Goal: Information Seeking & Learning: Learn about a topic

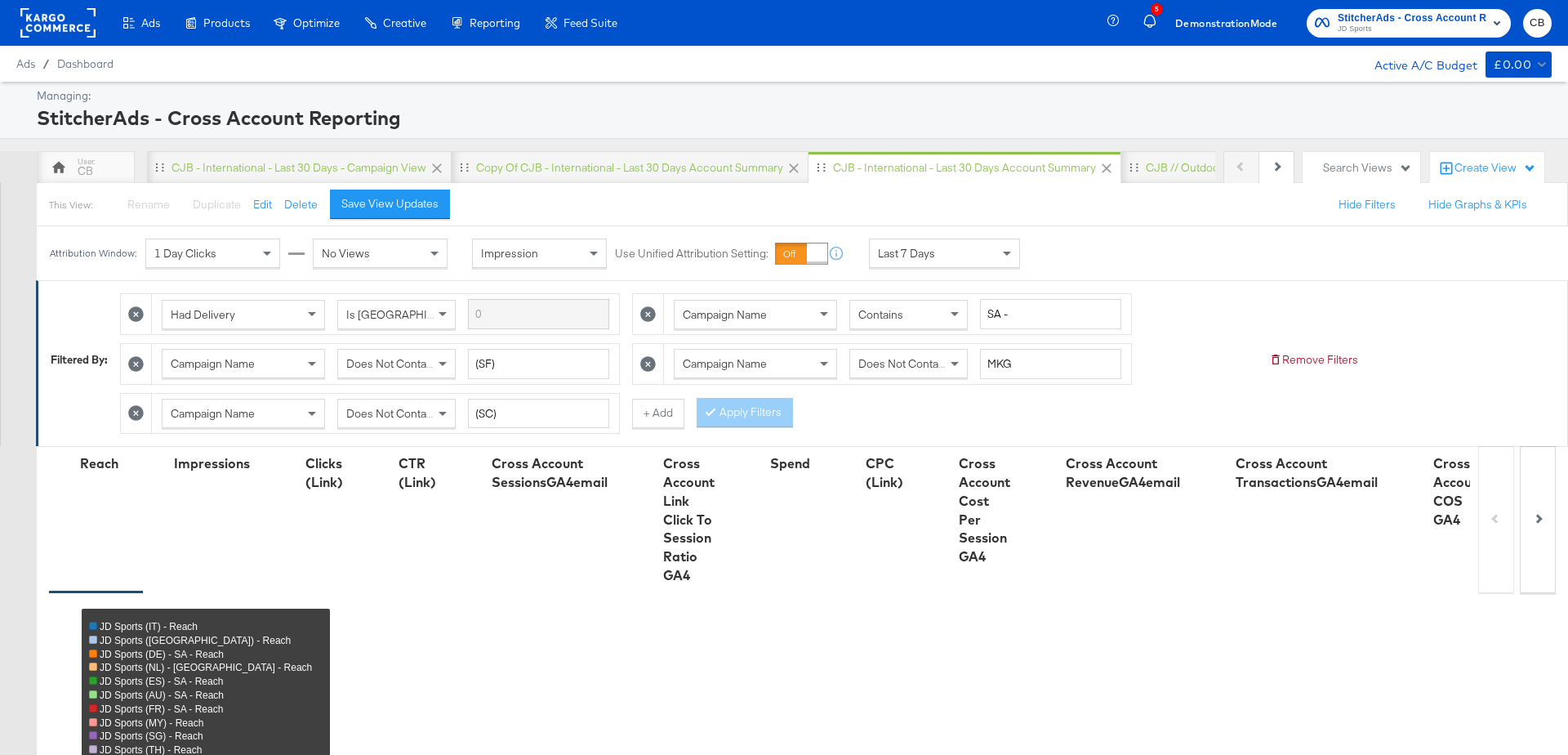
click at [992, 254] on div "Last 7 Days" at bounding box center [945, 254] width 150 height 28
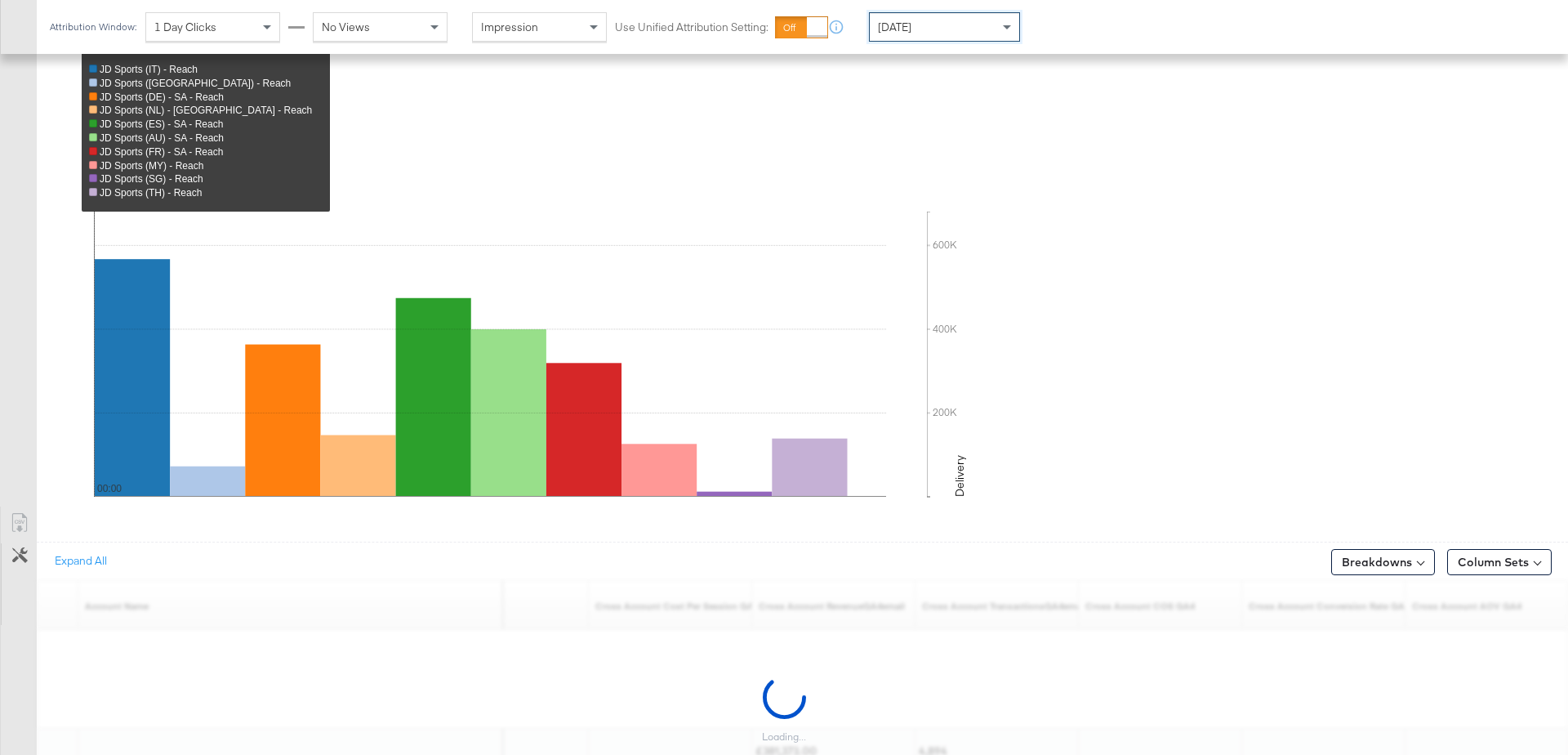
scroll to position [622, 0]
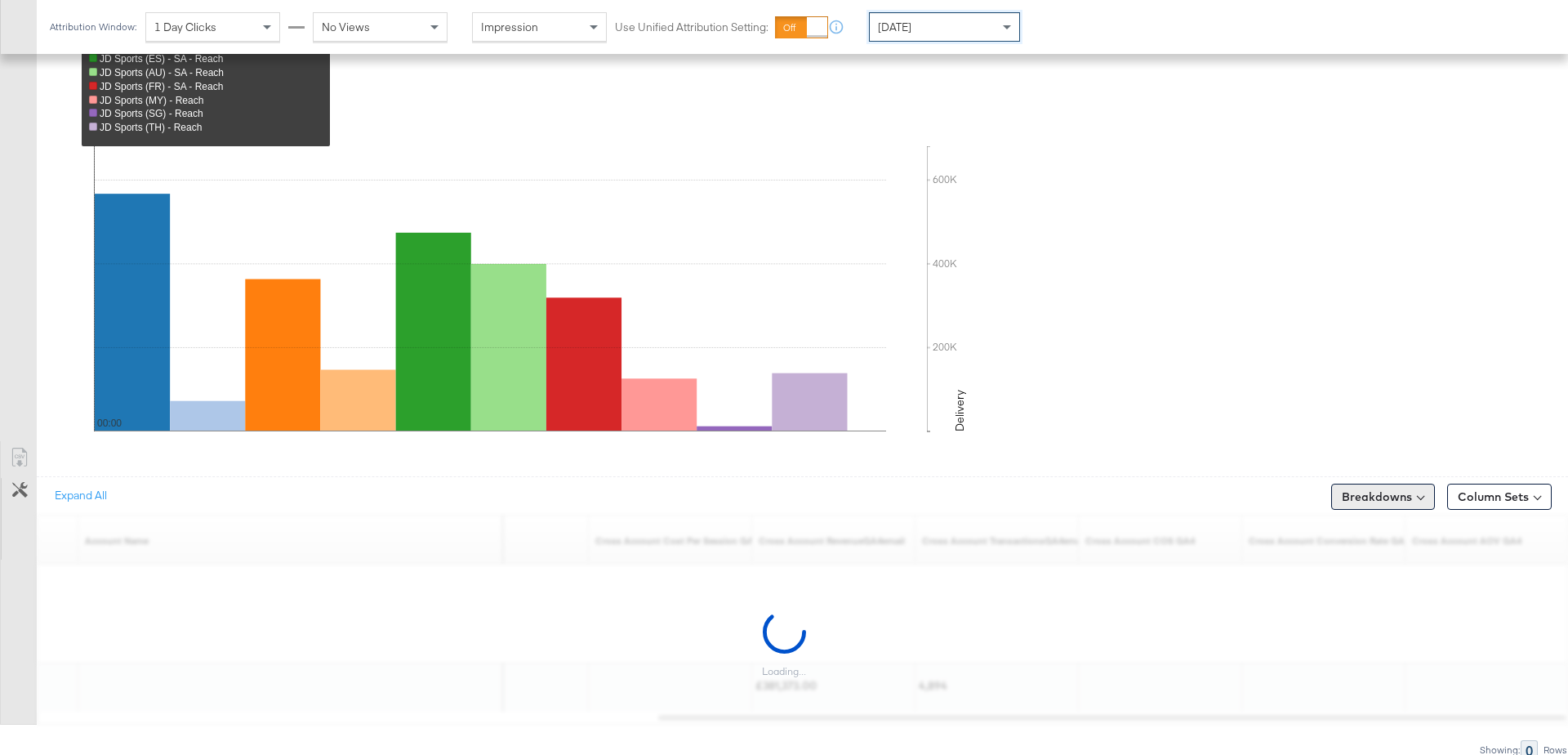
click at [1387, 492] on button "Breakdowns" at bounding box center [1383, 496] width 104 height 26
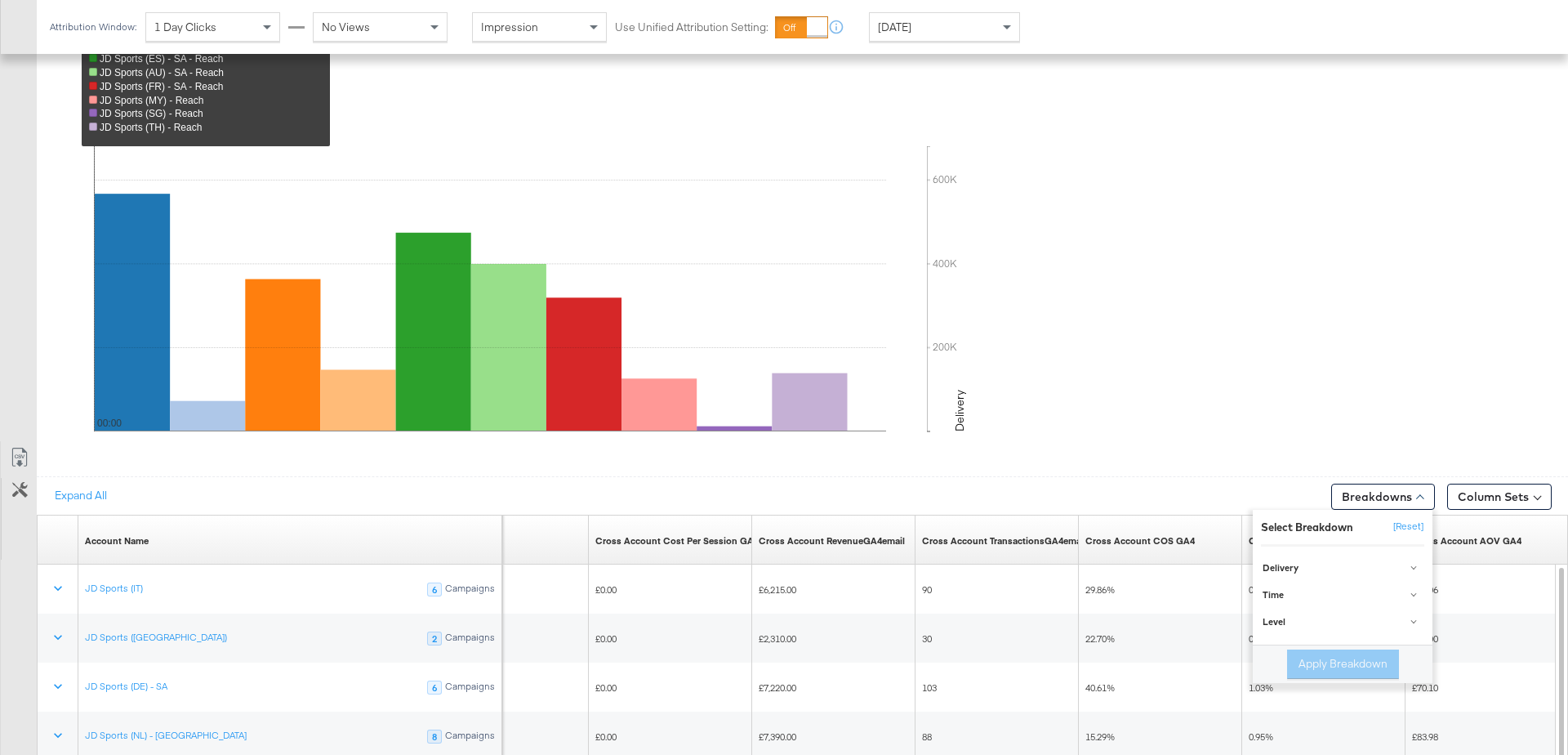
click at [1329, 425] on div "200K 400K 600K 00:00 00:00 200K 400K 600K Delivery" at bounding box center [825, 305] width 1487 height 317
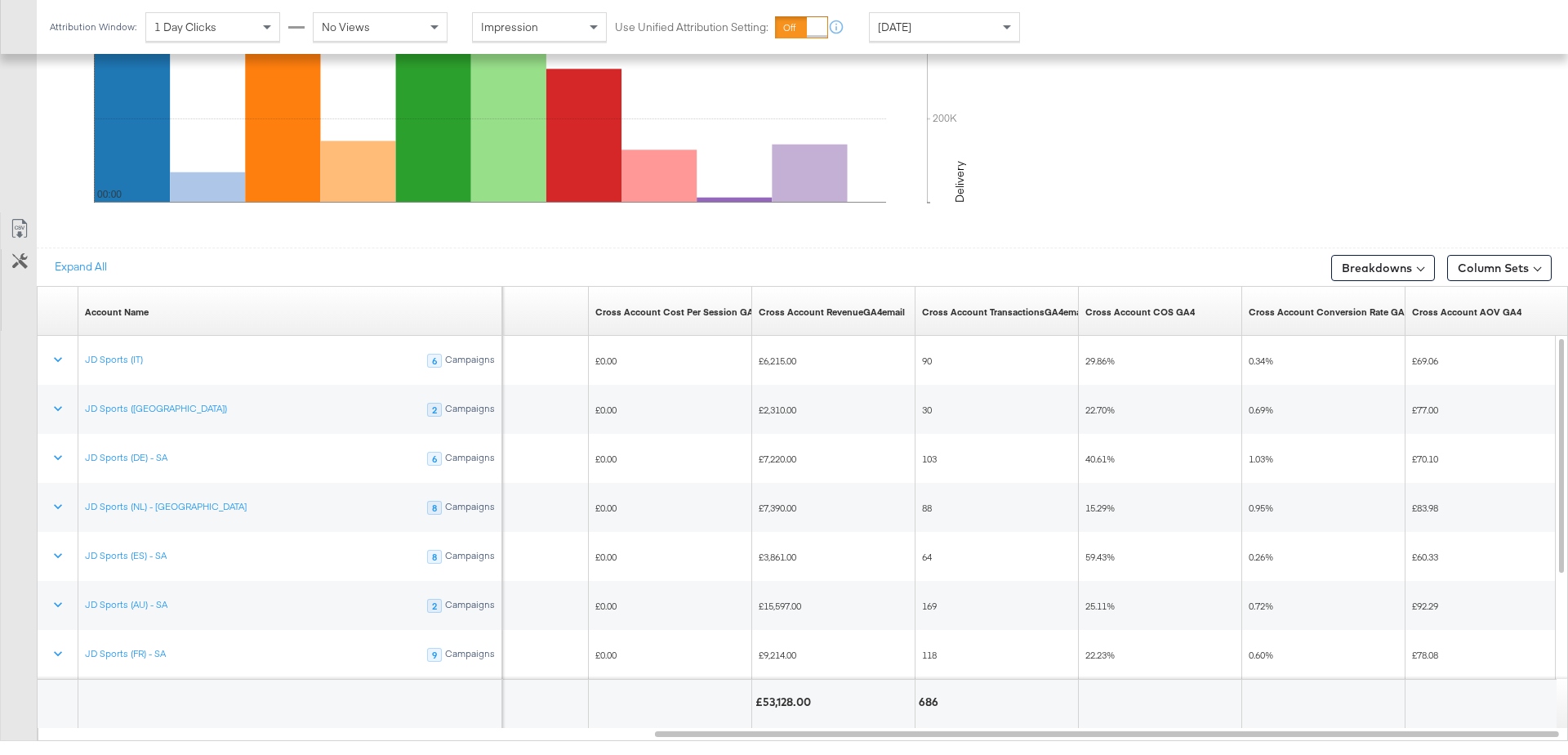
scroll to position [868, 0]
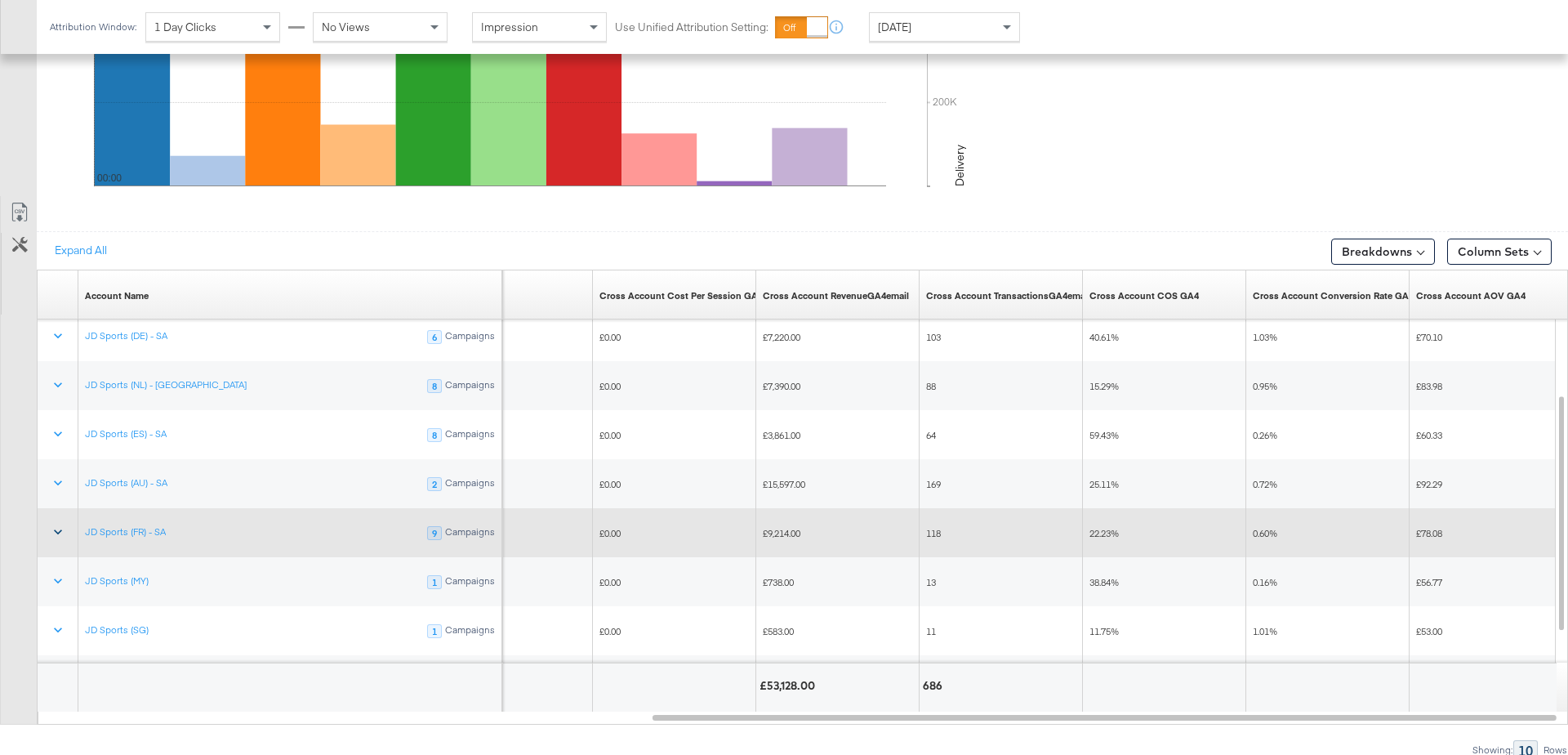
click at [48, 531] on button at bounding box center [58, 533] width 40 height 30
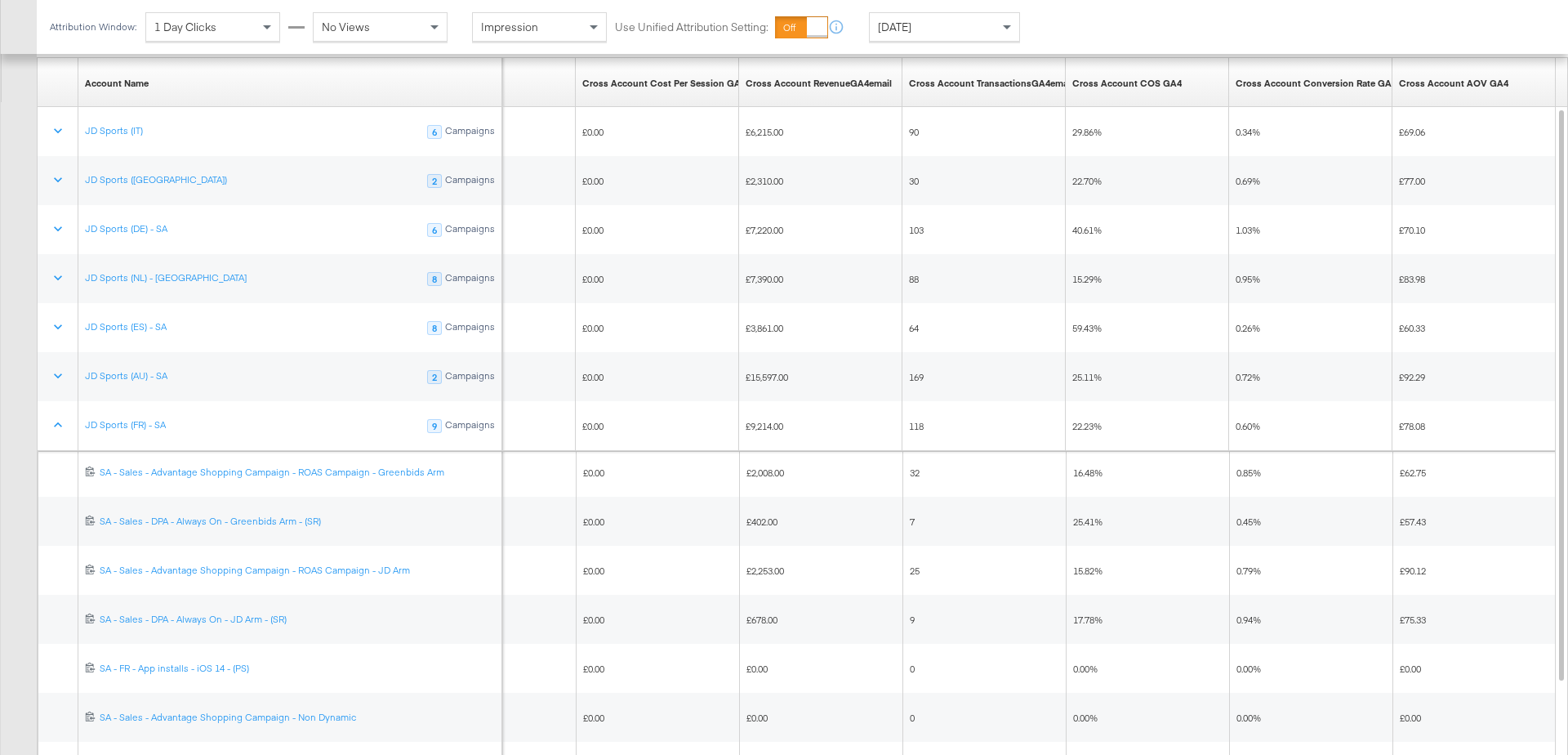
scroll to position [0, 0]
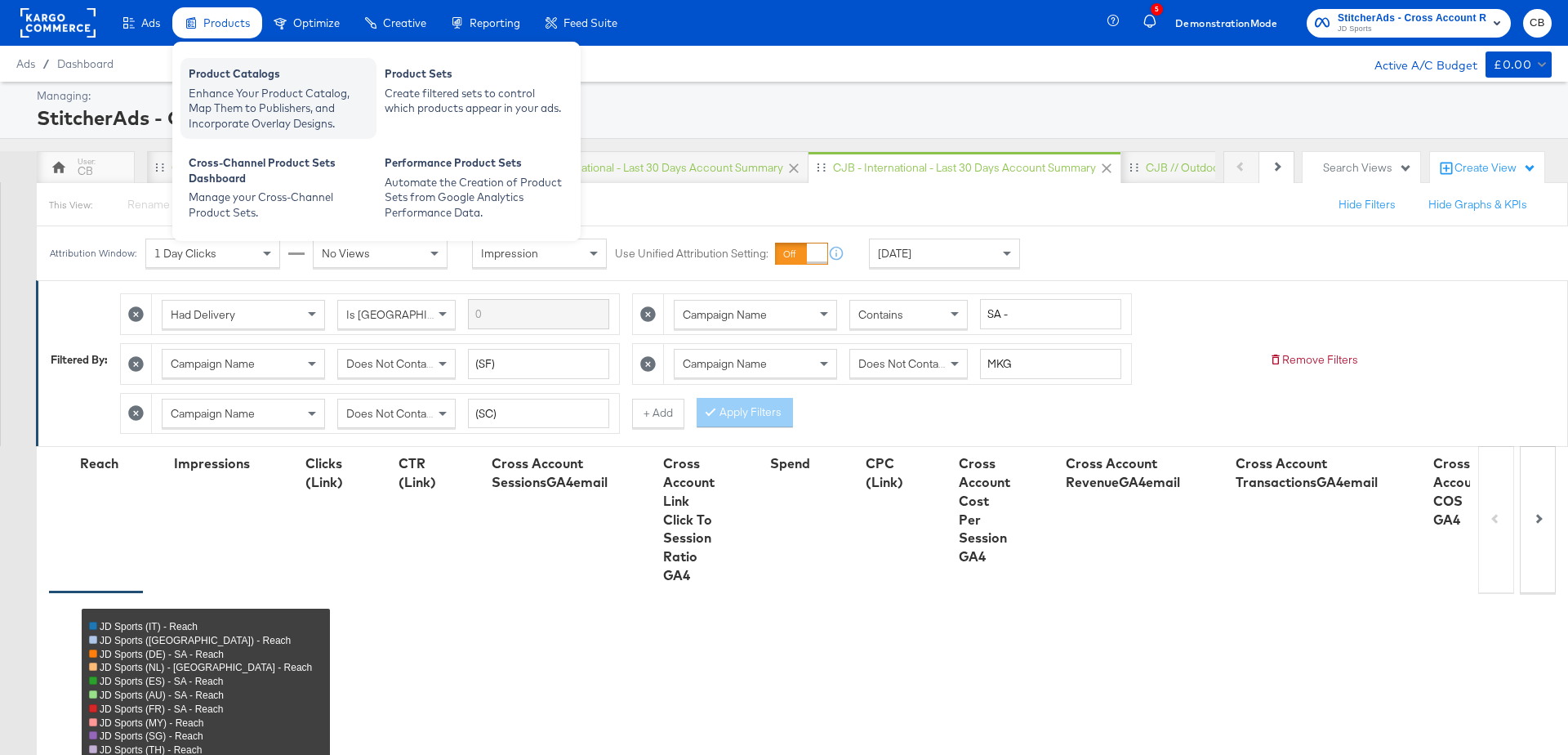
click at [235, 75] on div "Product Catalogs" at bounding box center [278, 76] width 179 height 20
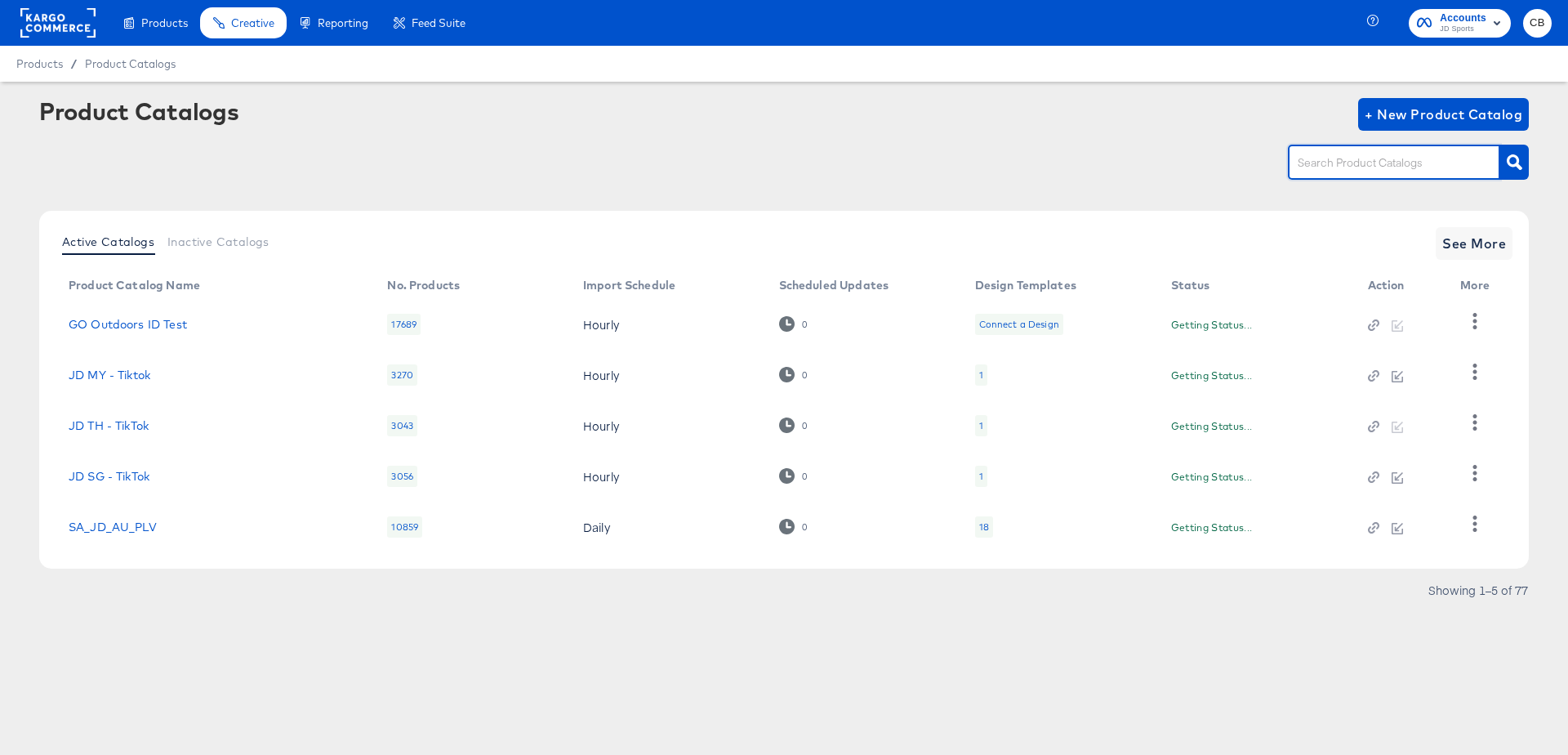
click at [1353, 163] on input "text" at bounding box center [1380, 163] width 174 height 19
type input "IT"
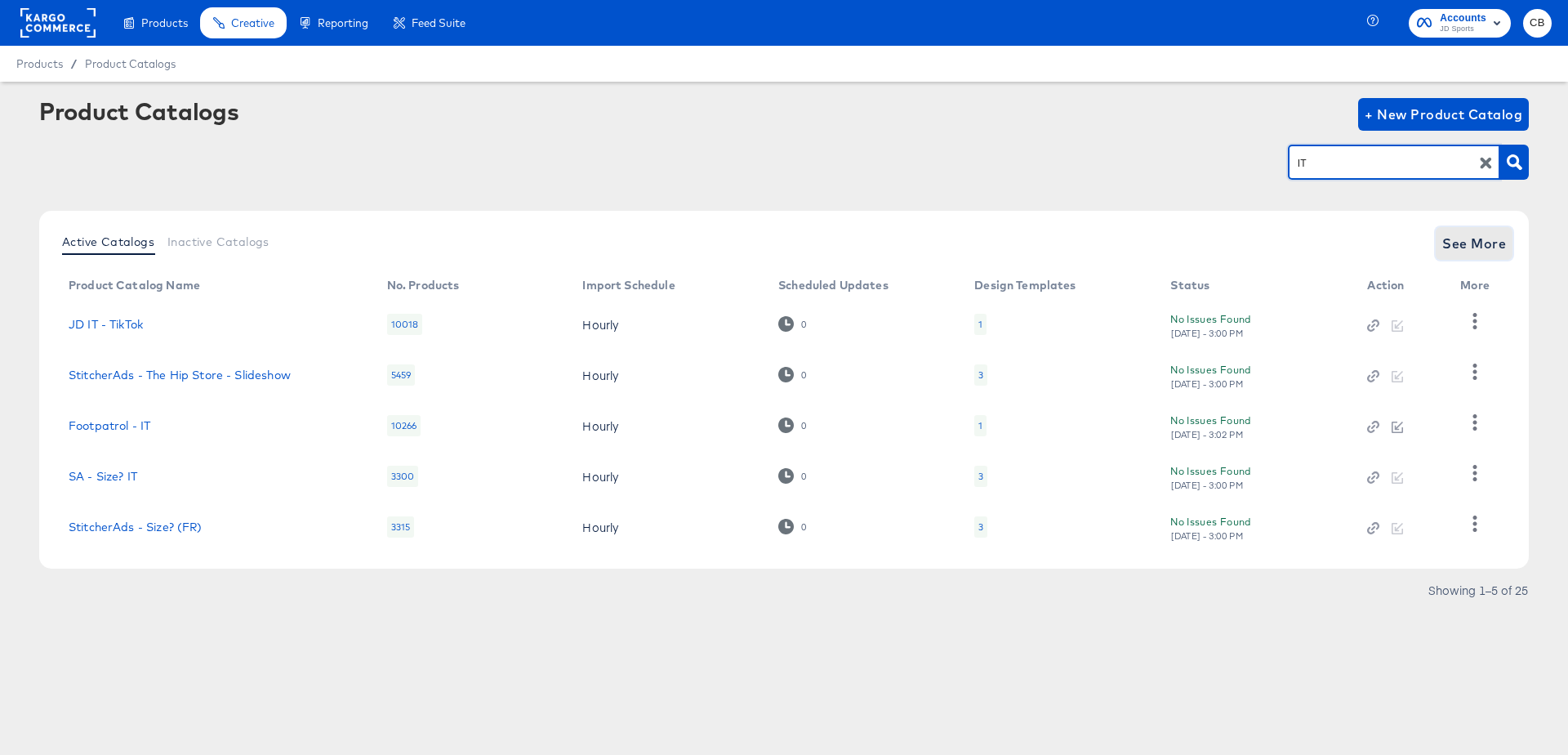
click at [1468, 237] on span "See More" at bounding box center [1473, 244] width 63 height 23
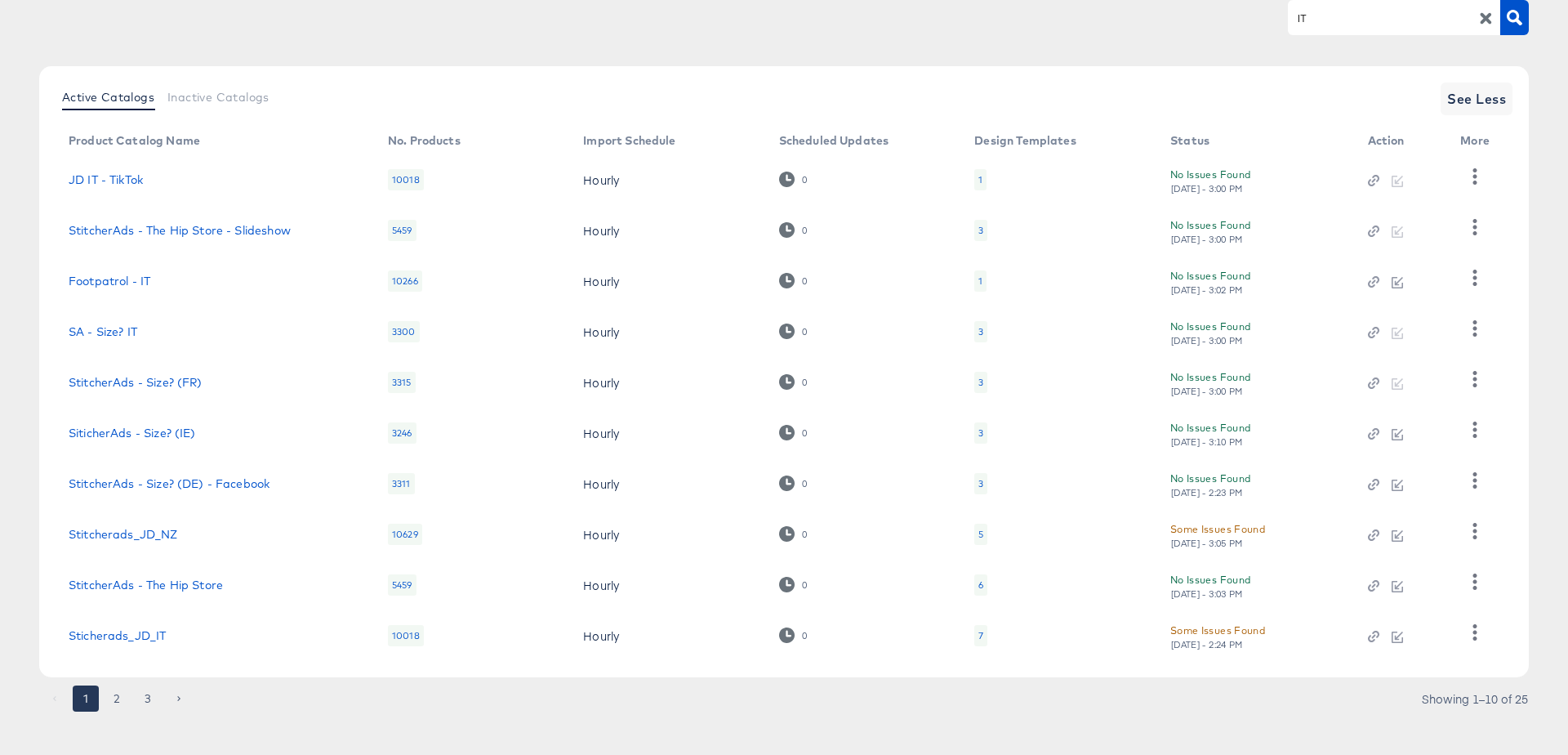
scroll to position [158, 0]
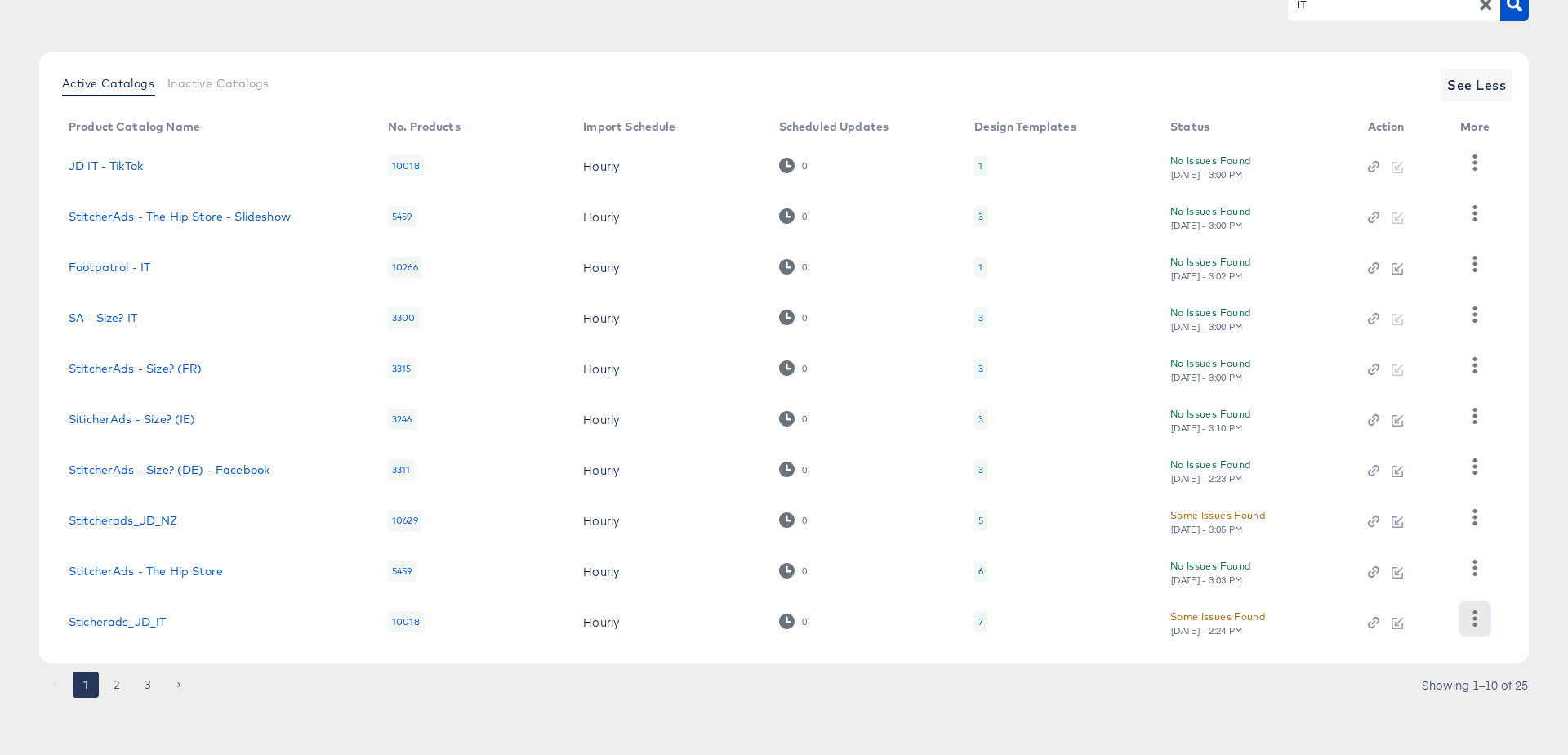
click at [1476, 621] on icon "button" at bounding box center [1474, 618] width 16 height 16
click at [1403, 515] on div "Changelog" at bounding box center [1407, 510] width 163 height 26
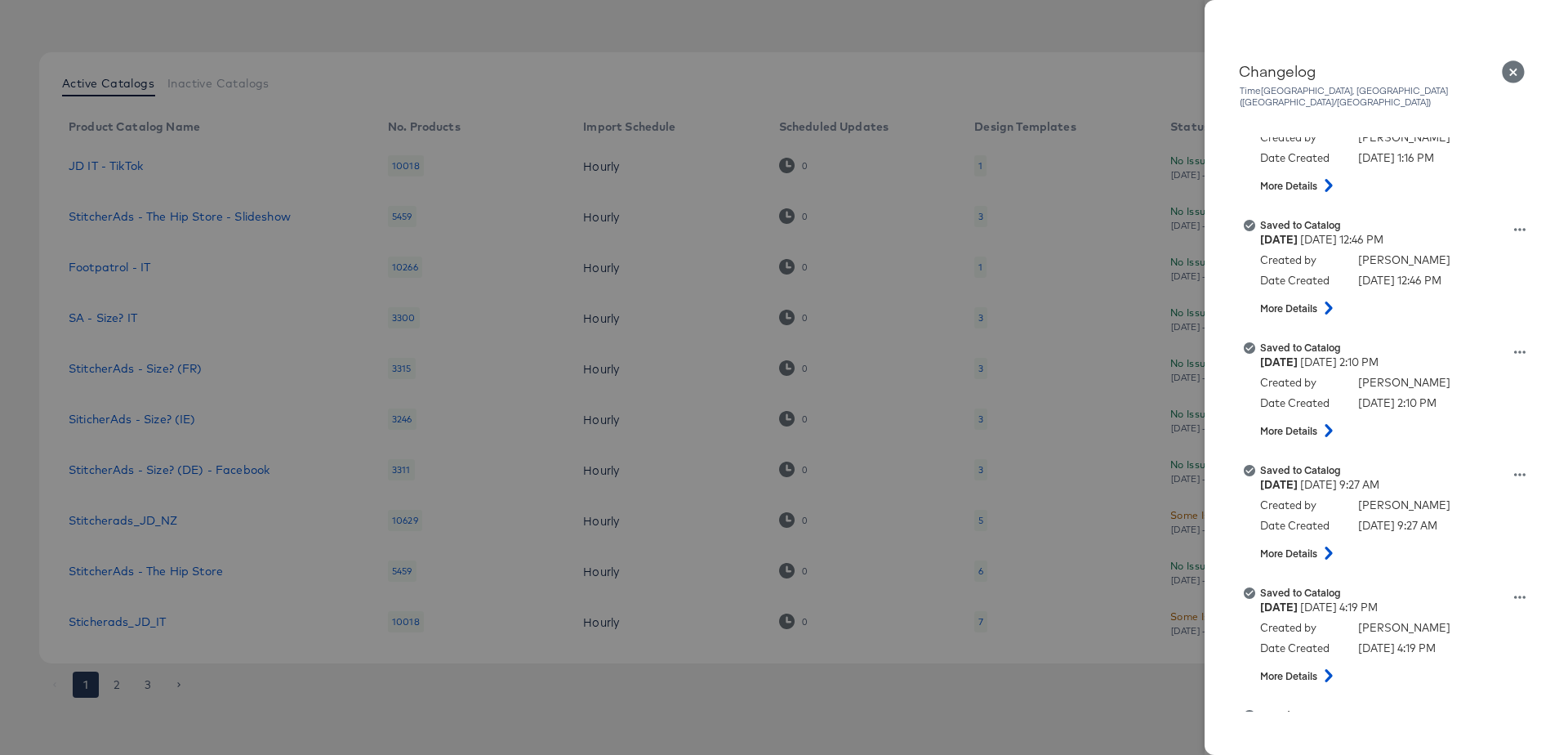
scroll to position [60, 0]
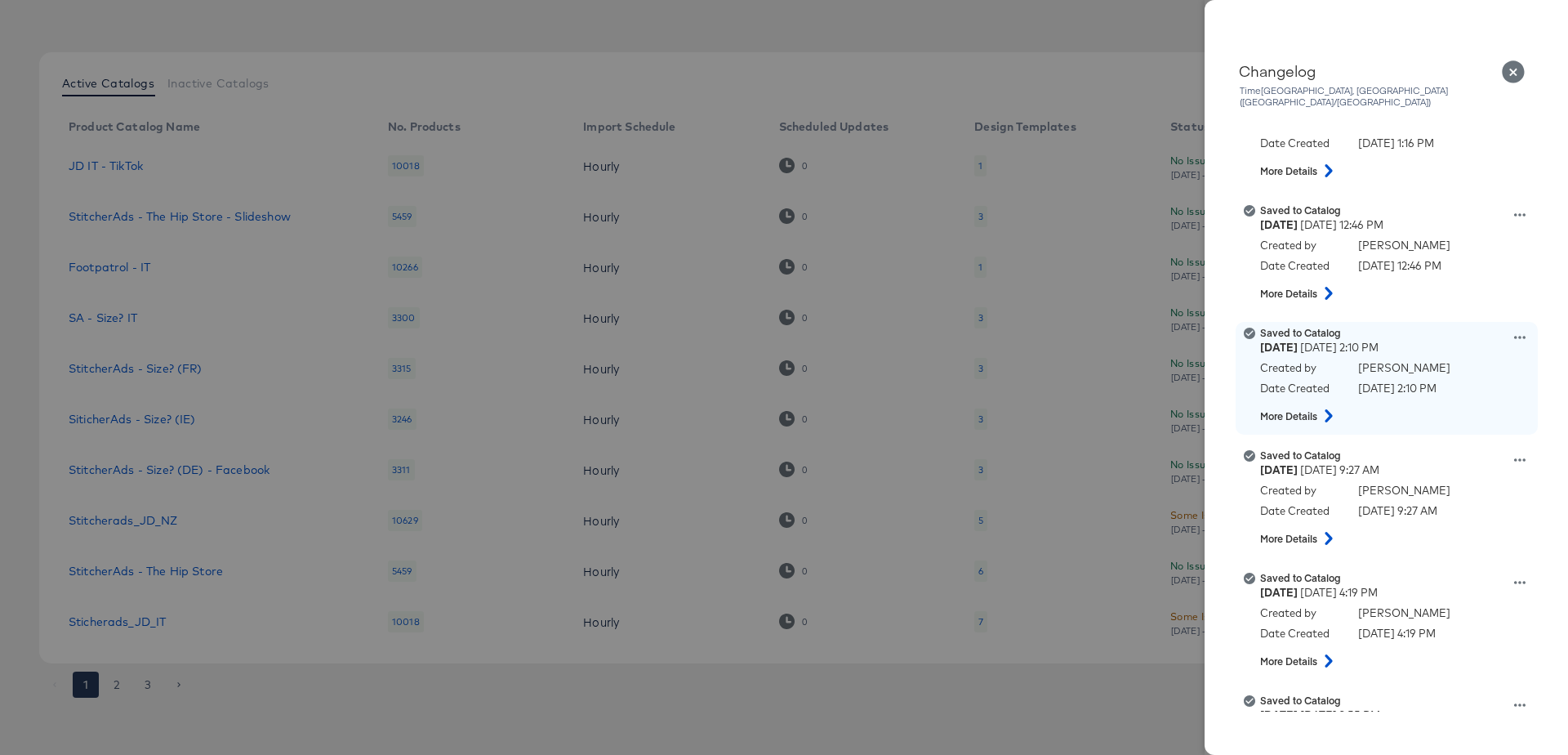
click at [1326, 409] on icon at bounding box center [1328, 416] width 20 height 13
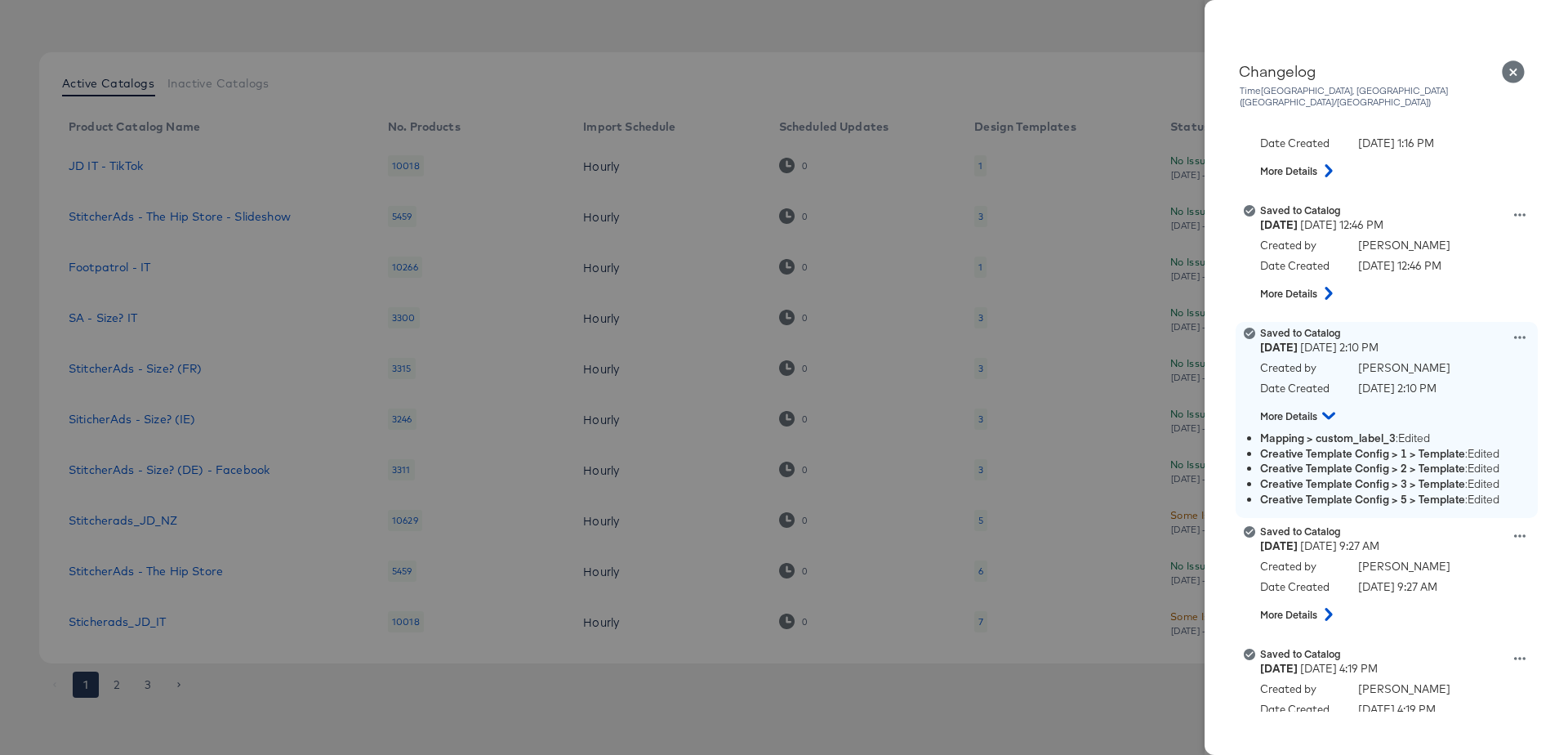
click at [1517, 332] on icon at bounding box center [1519, 338] width 12 height 12
click at [1442, 308] on button "View this version" at bounding box center [1444, 319] width 163 height 24
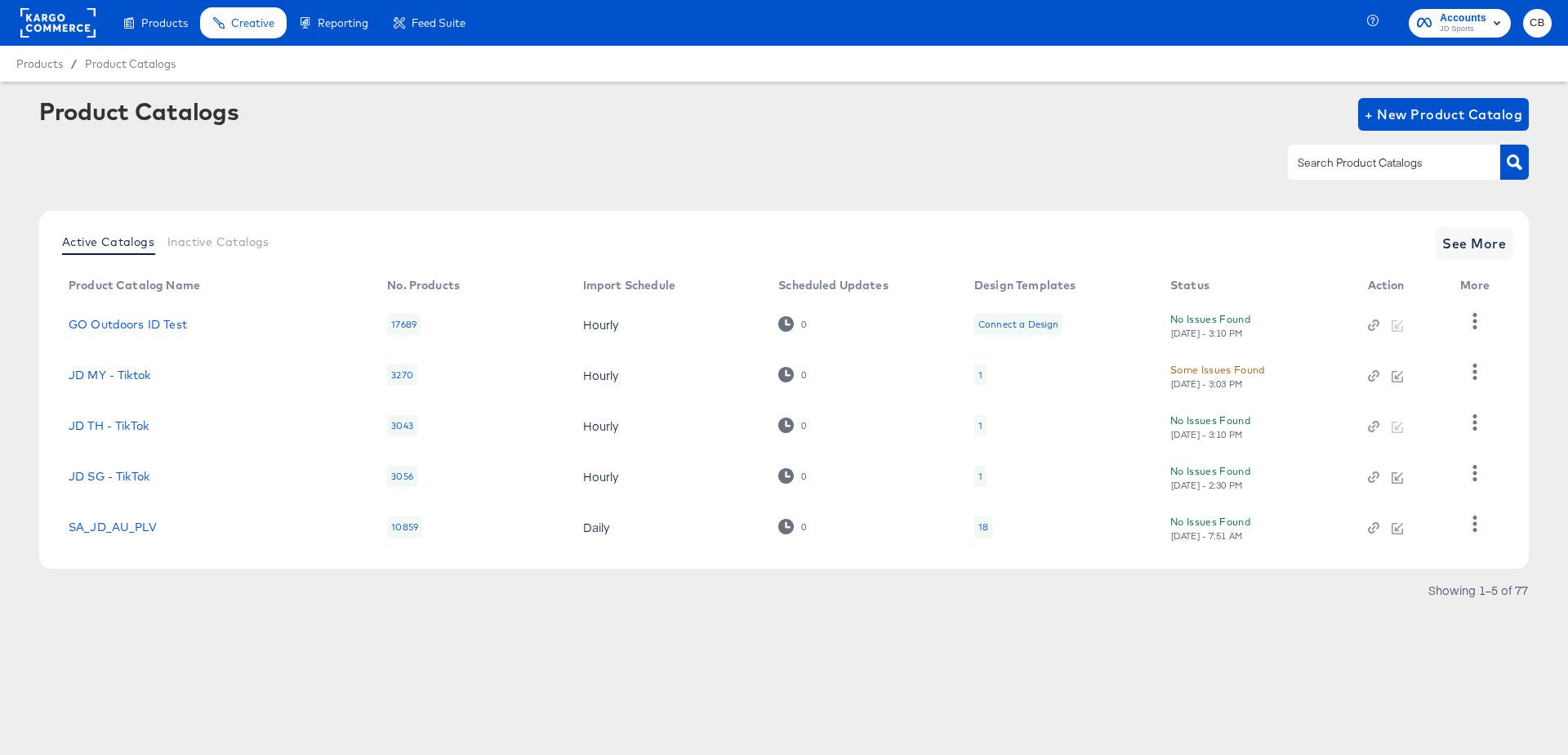
click at [1365, 158] on input "text" at bounding box center [1380, 163] width 174 height 19
type input "IT"
